Goal: Communication & Community: Share content

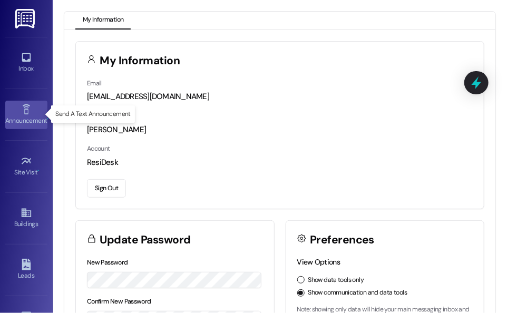
click at [22, 108] on icon at bounding box center [27, 110] width 12 height 12
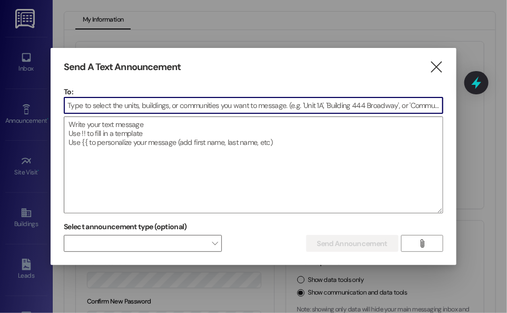
click at [86, 108] on input at bounding box center [253, 106] width 379 height 16
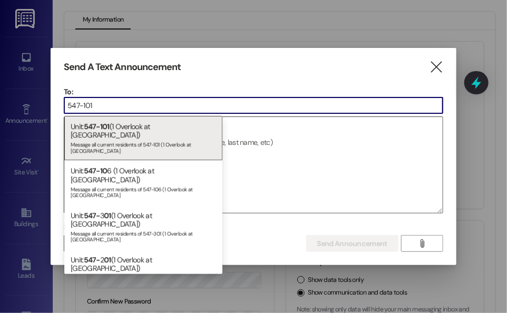
type input "547-101"
click at [263, 128] on textarea at bounding box center [253, 165] width 379 height 96
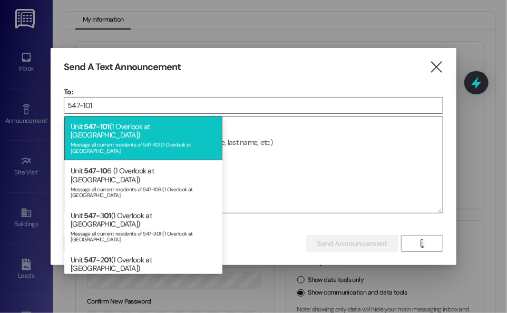
click at [167, 130] on div "Unit: 547-101 (1 Overlook at [GEOGRAPHIC_DATA]) Message all current residents o…" at bounding box center [143, 138] width 158 height 44
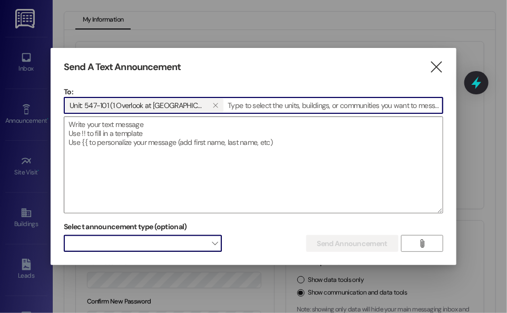
click at [217, 243] on span "" at bounding box center [215, 243] width 6 height 17
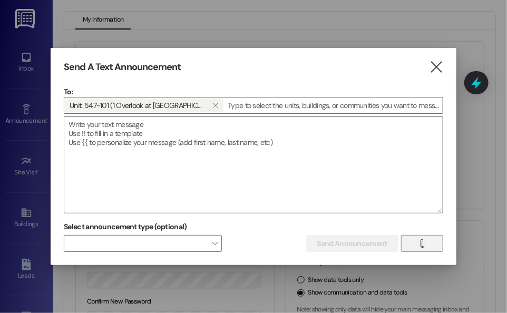
click at [423, 240] on icon "" at bounding box center [422, 243] width 8 height 8
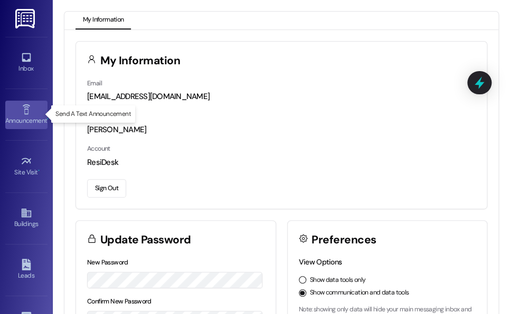
click at [23, 116] on div "Announcement •" at bounding box center [26, 121] width 53 height 11
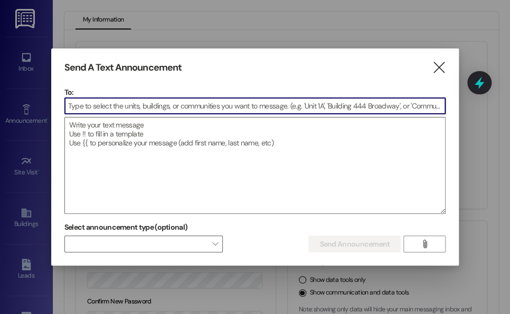
click at [188, 105] on input at bounding box center [255, 106] width 380 height 16
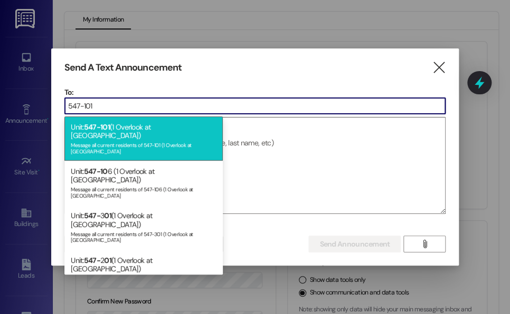
type input "547-101"
click at [190, 130] on div "Unit: 547-101 (1 Overlook at [GEOGRAPHIC_DATA]) Message all current residents o…" at bounding box center [143, 139] width 158 height 44
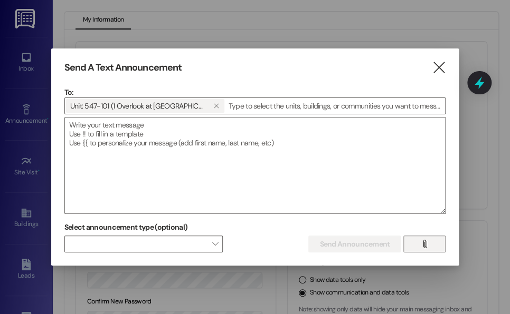
click at [421, 243] on icon "" at bounding box center [424, 244] width 8 height 8
click at [434, 242] on button "" at bounding box center [424, 244] width 42 height 17
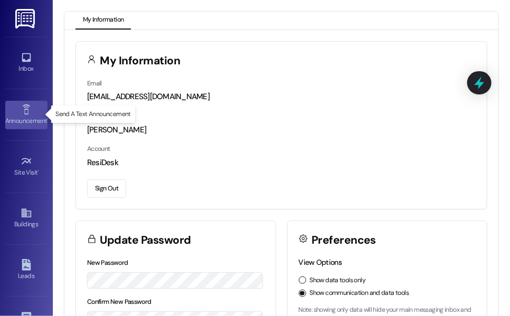
click at [17, 110] on link "Announcement •" at bounding box center [26, 115] width 42 height 28
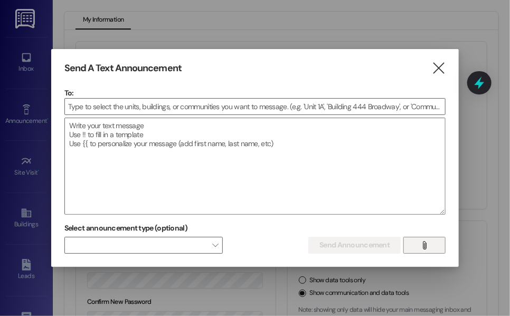
click at [418, 249] on span "" at bounding box center [424, 245] width 12 height 16
click at [437, 69] on icon "" at bounding box center [438, 68] width 14 height 11
